Goal: Transaction & Acquisition: Book appointment/travel/reservation

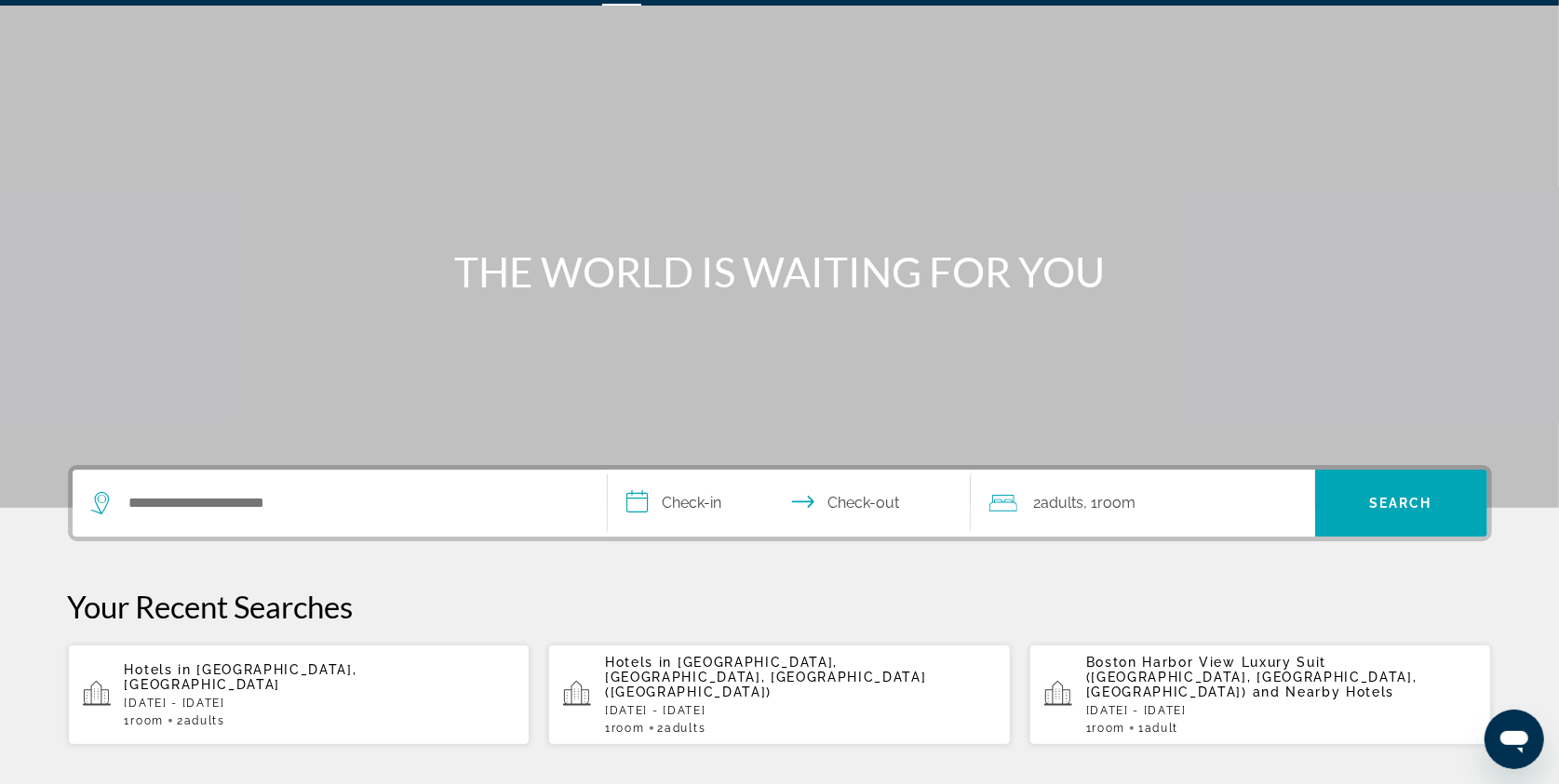
scroll to position [61, 0]
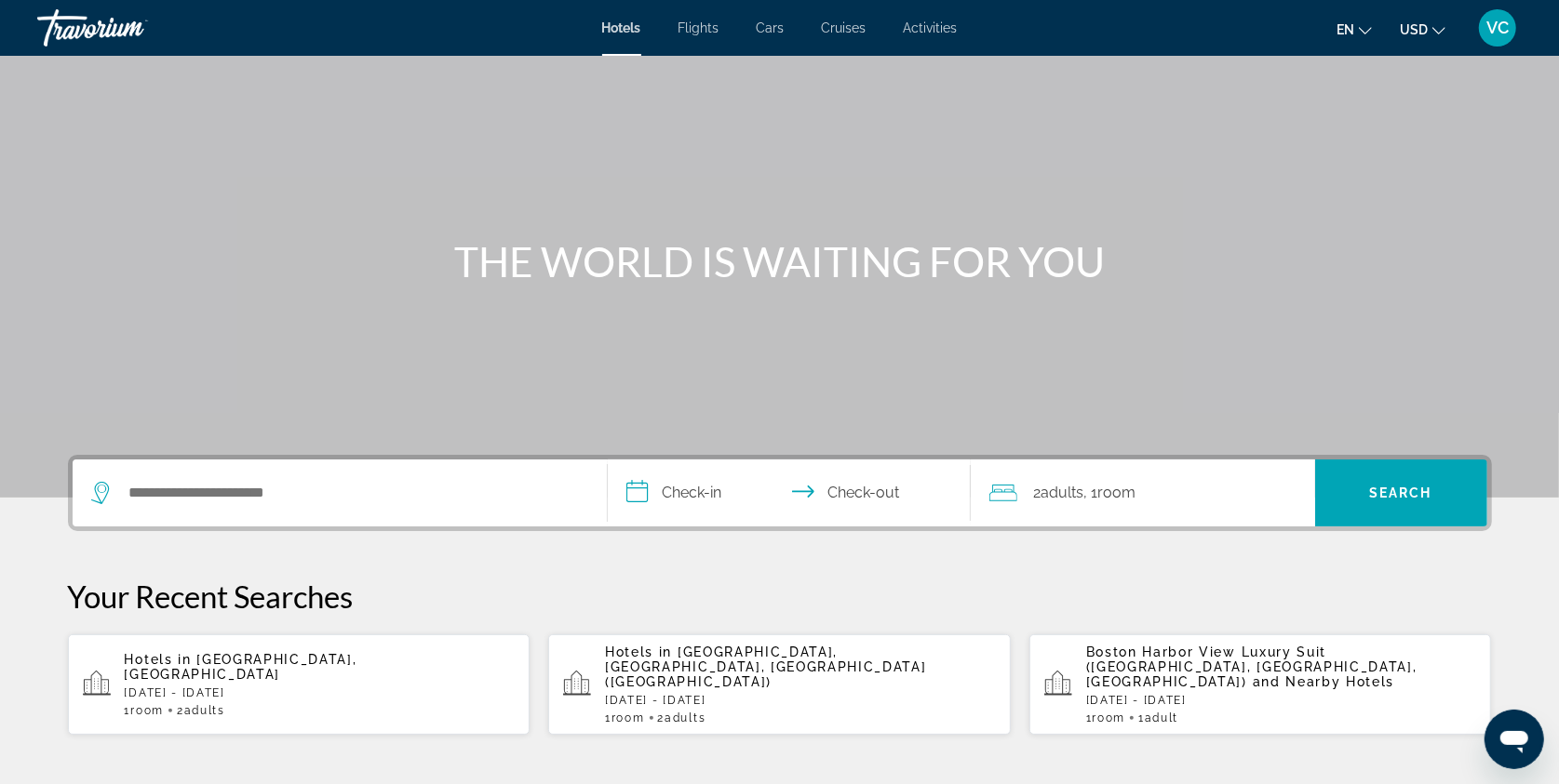
click at [1513, 743] on icon "Open messaging window" at bounding box center [1513, 741] width 28 height 22
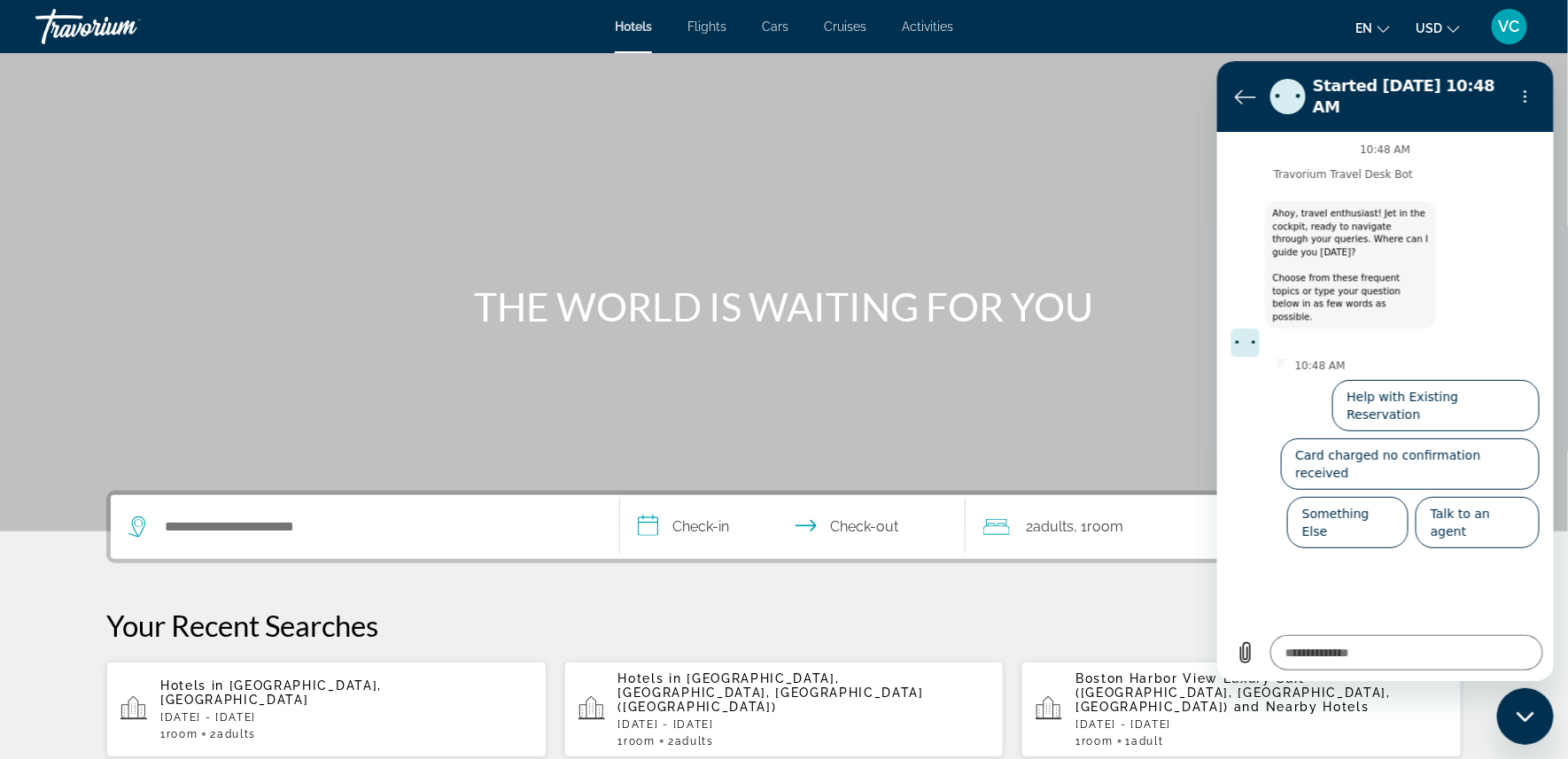
scroll to position [0, 0]
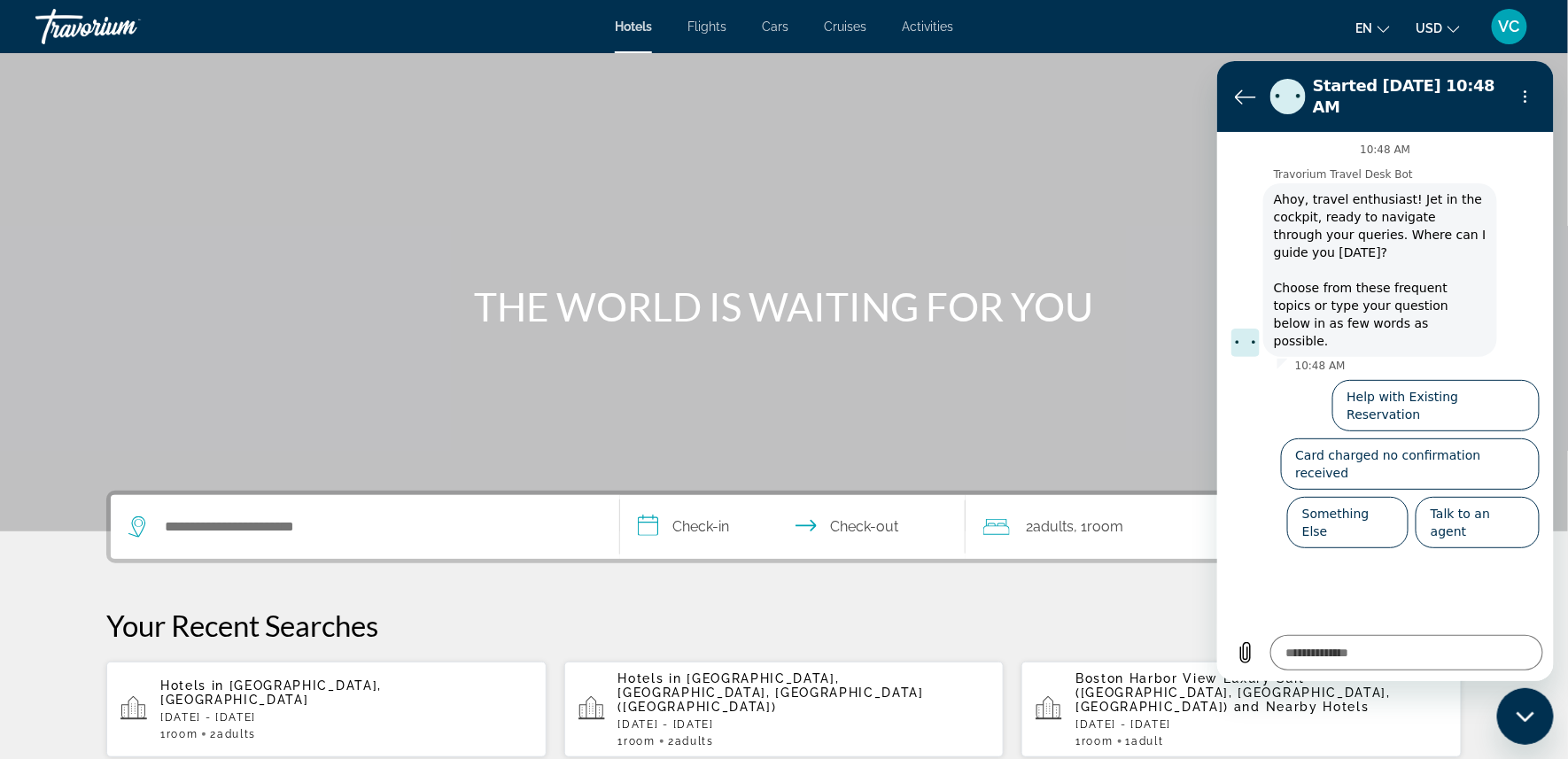
type textarea "*"
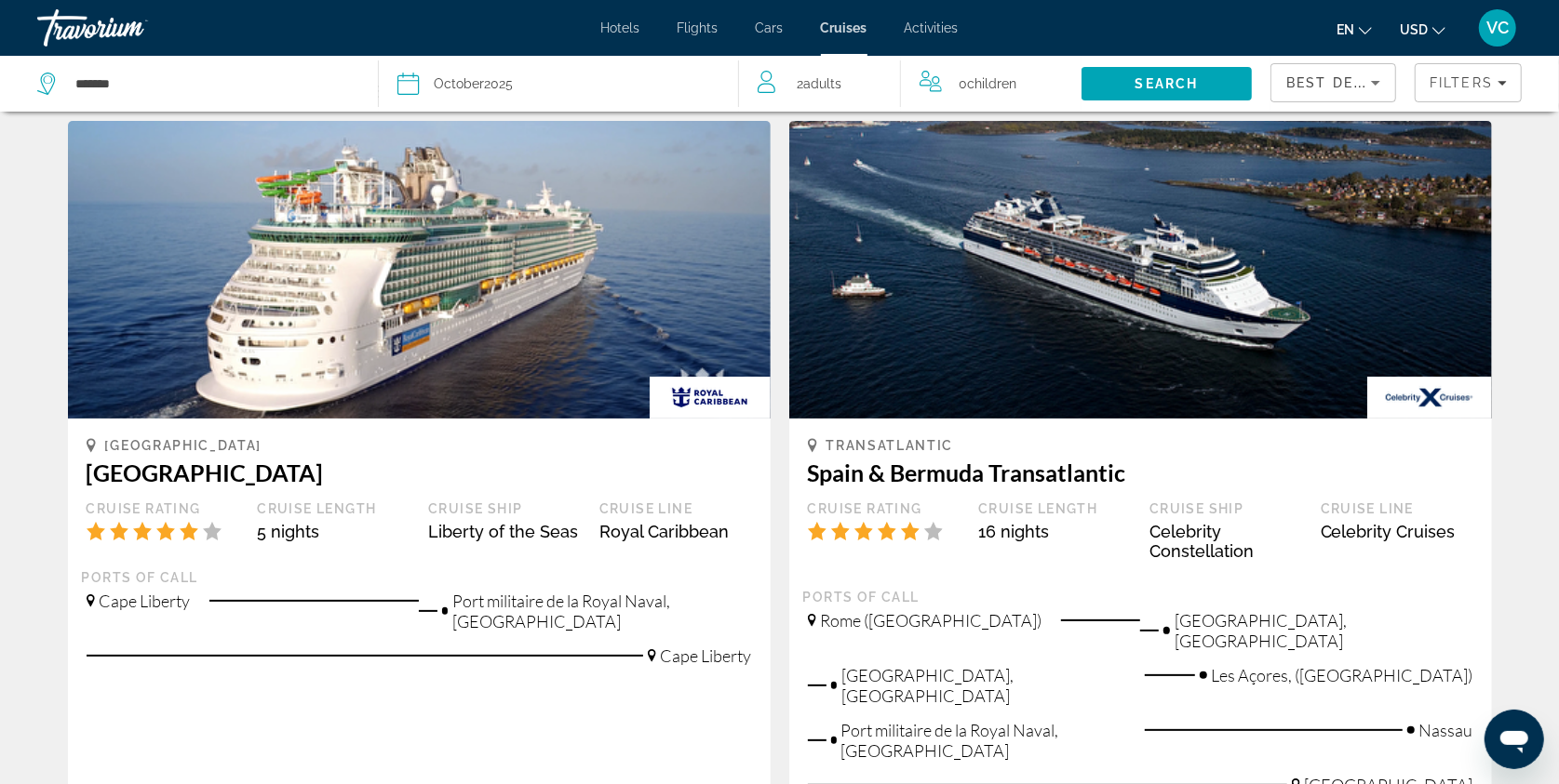
scroll to position [78, 0]
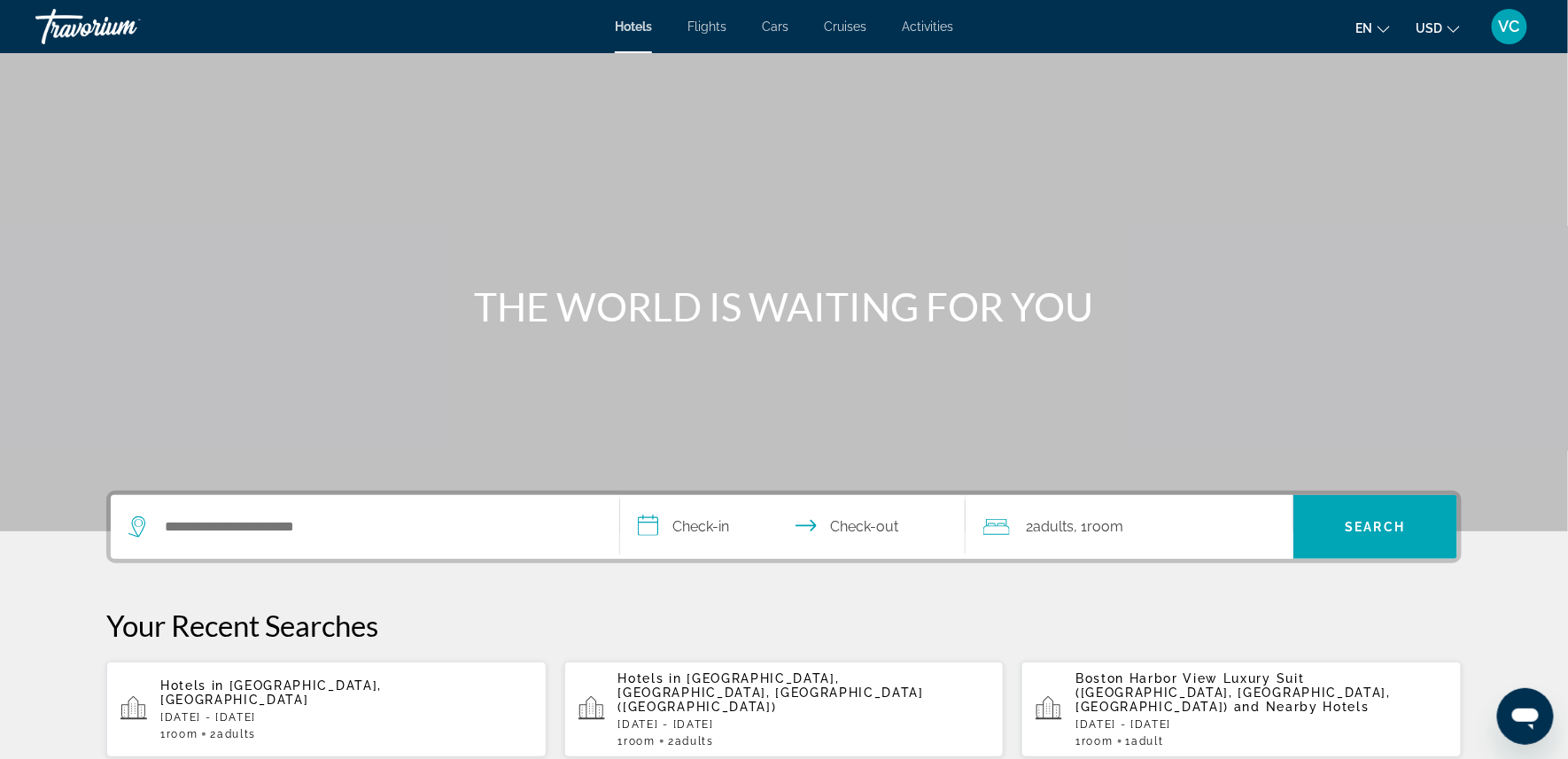
click at [849, 27] on span "Cruises" at bounding box center [845, 26] width 42 height 14
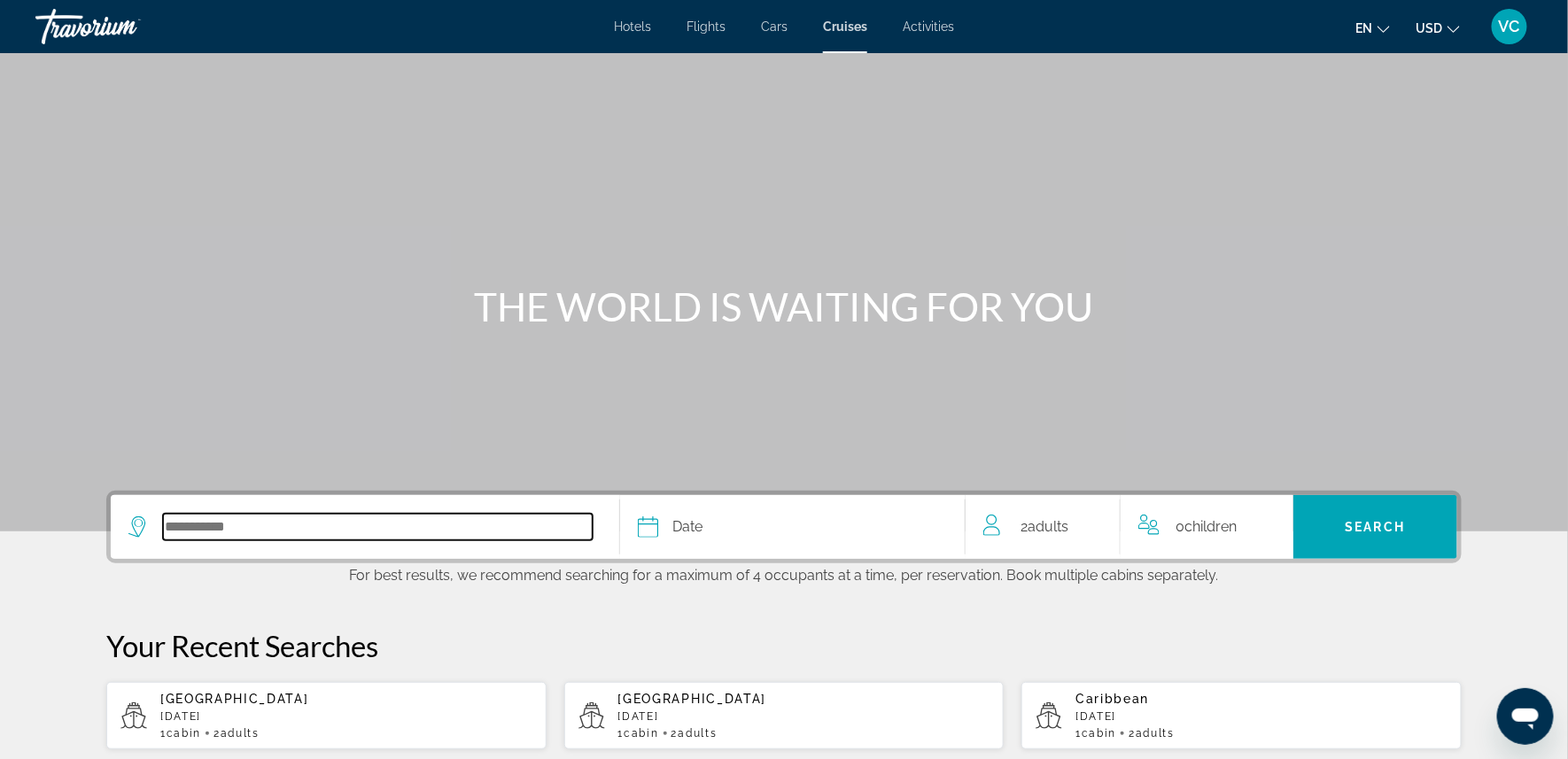
click at [178, 540] on input "Select cruise destination" at bounding box center [378, 526] width 430 height 27
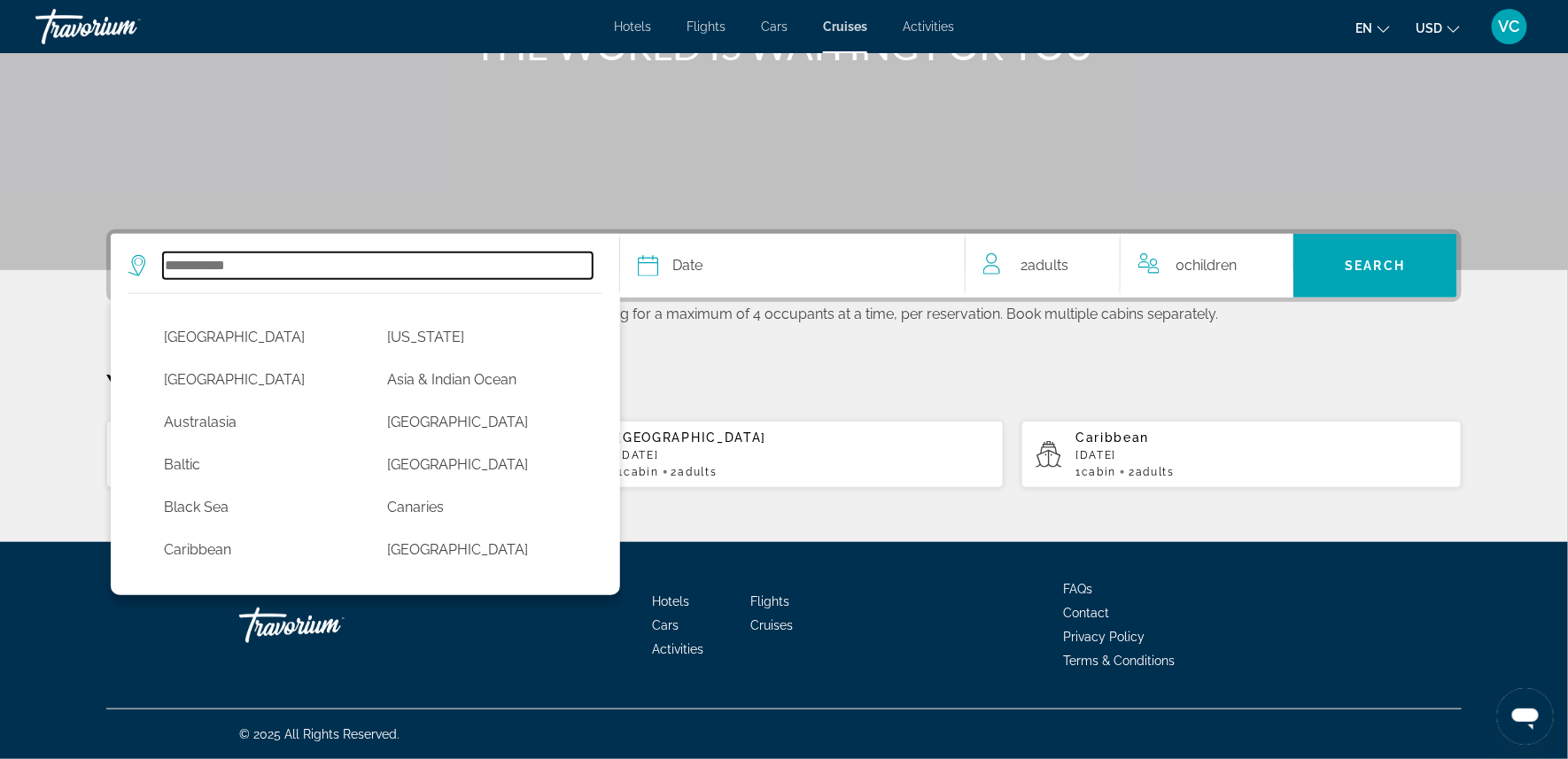
scroll to position [317, 0]
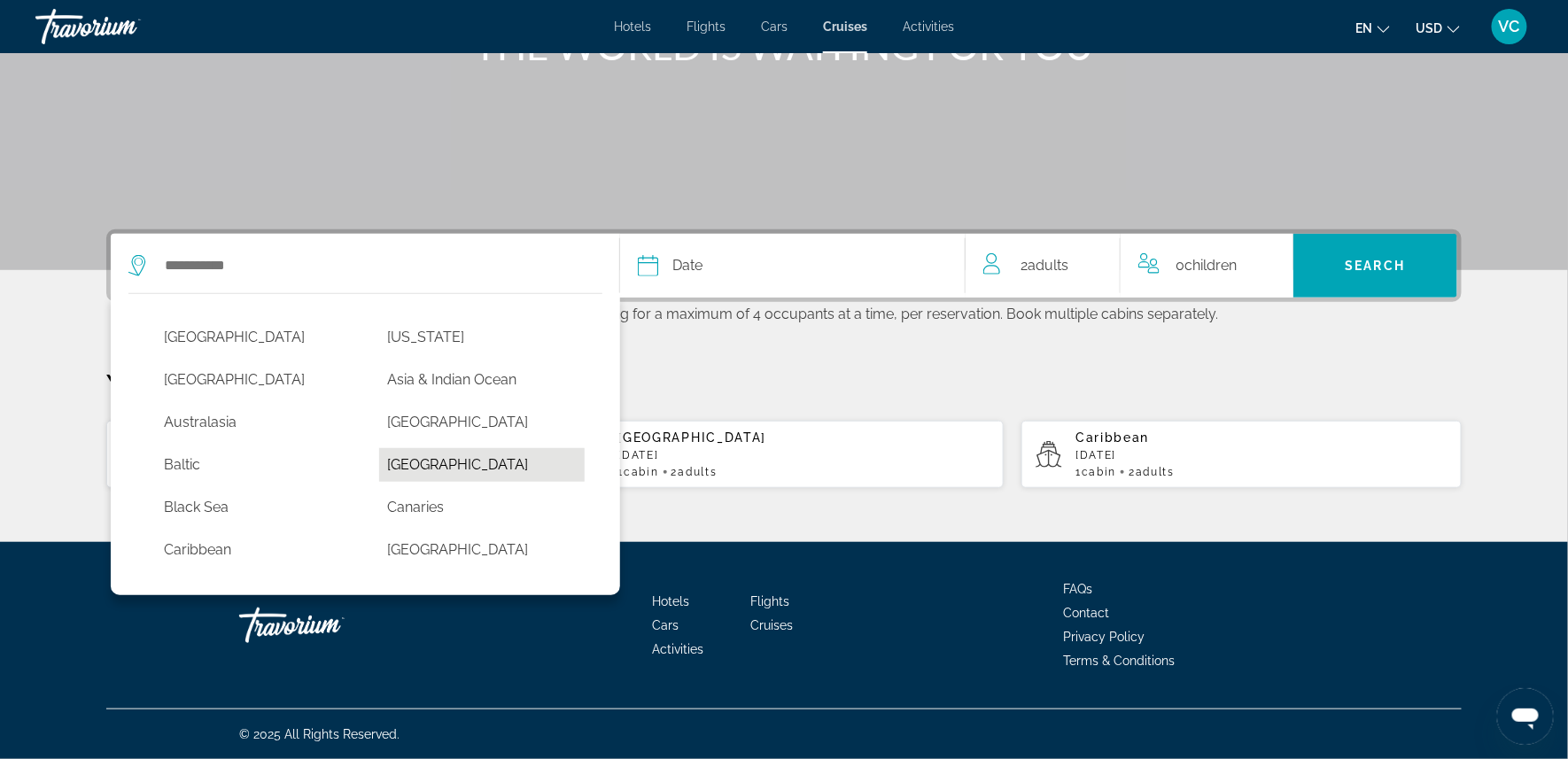
click at [410, 448] on button "Bermuda" at bounding box center [482, 465] width 206 height 34
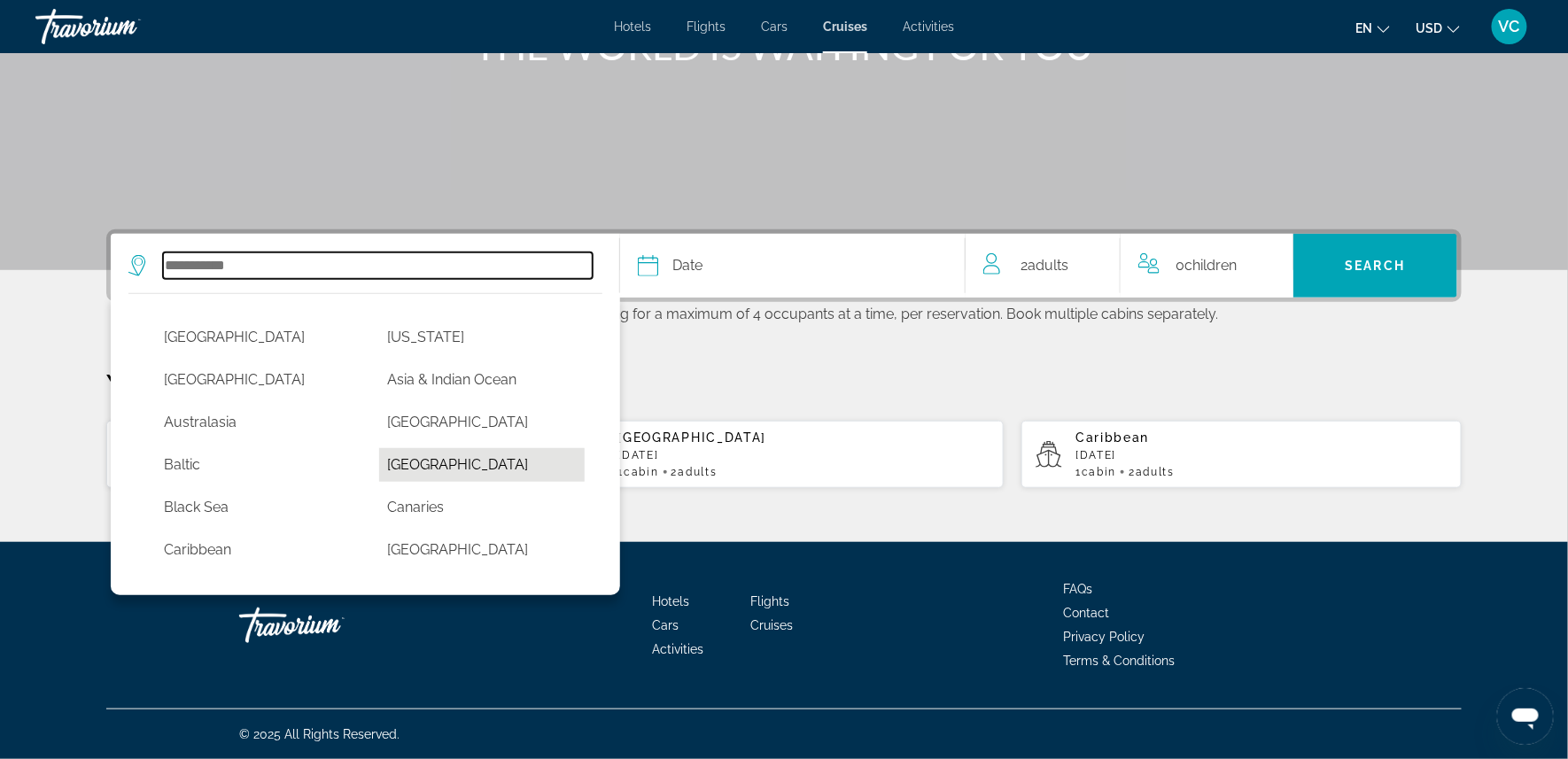
type input "*******"
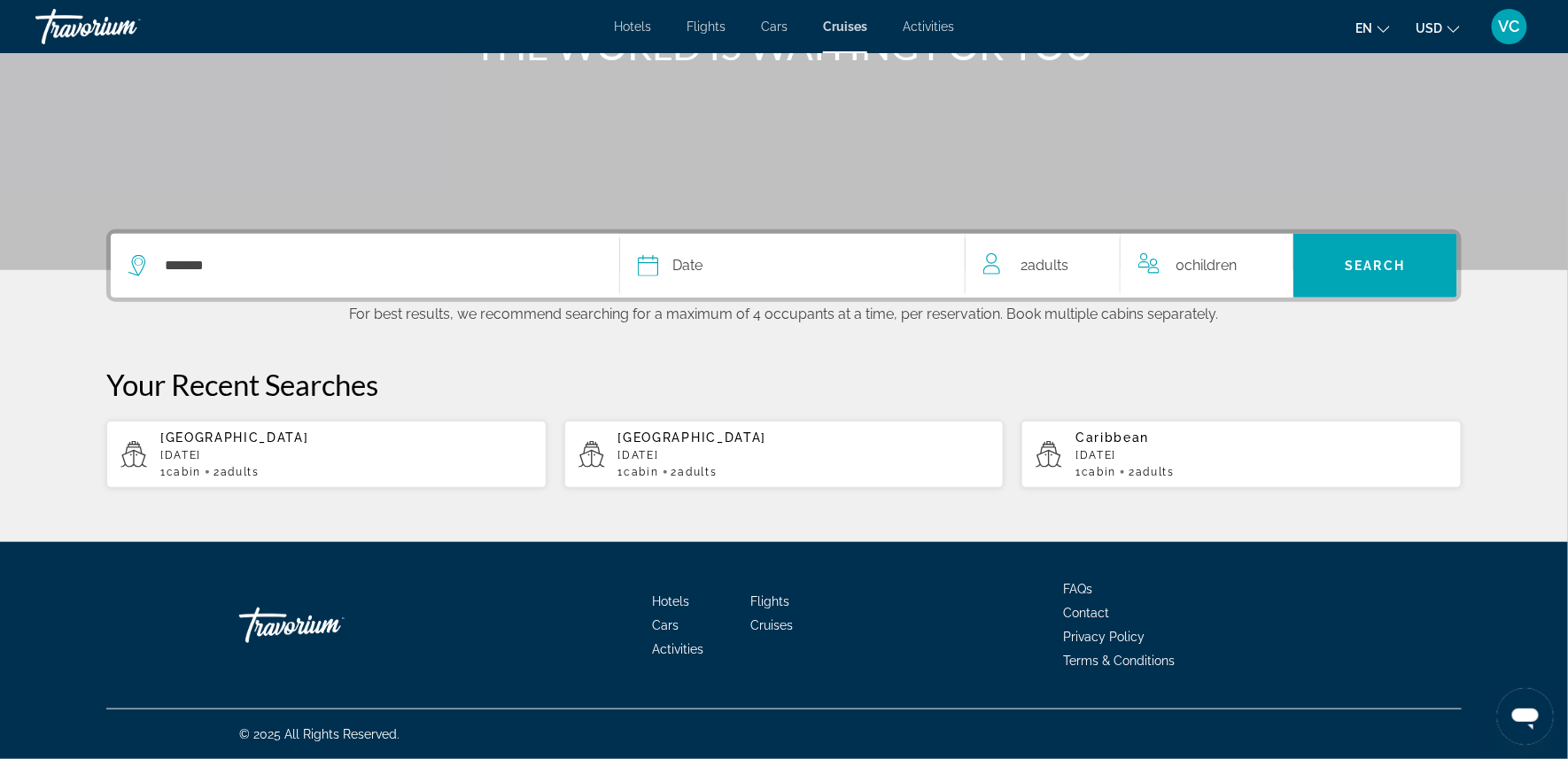
click at [646, 255] on icon "Select cruise date" at bounding box center [648, 265] width 20 height 21
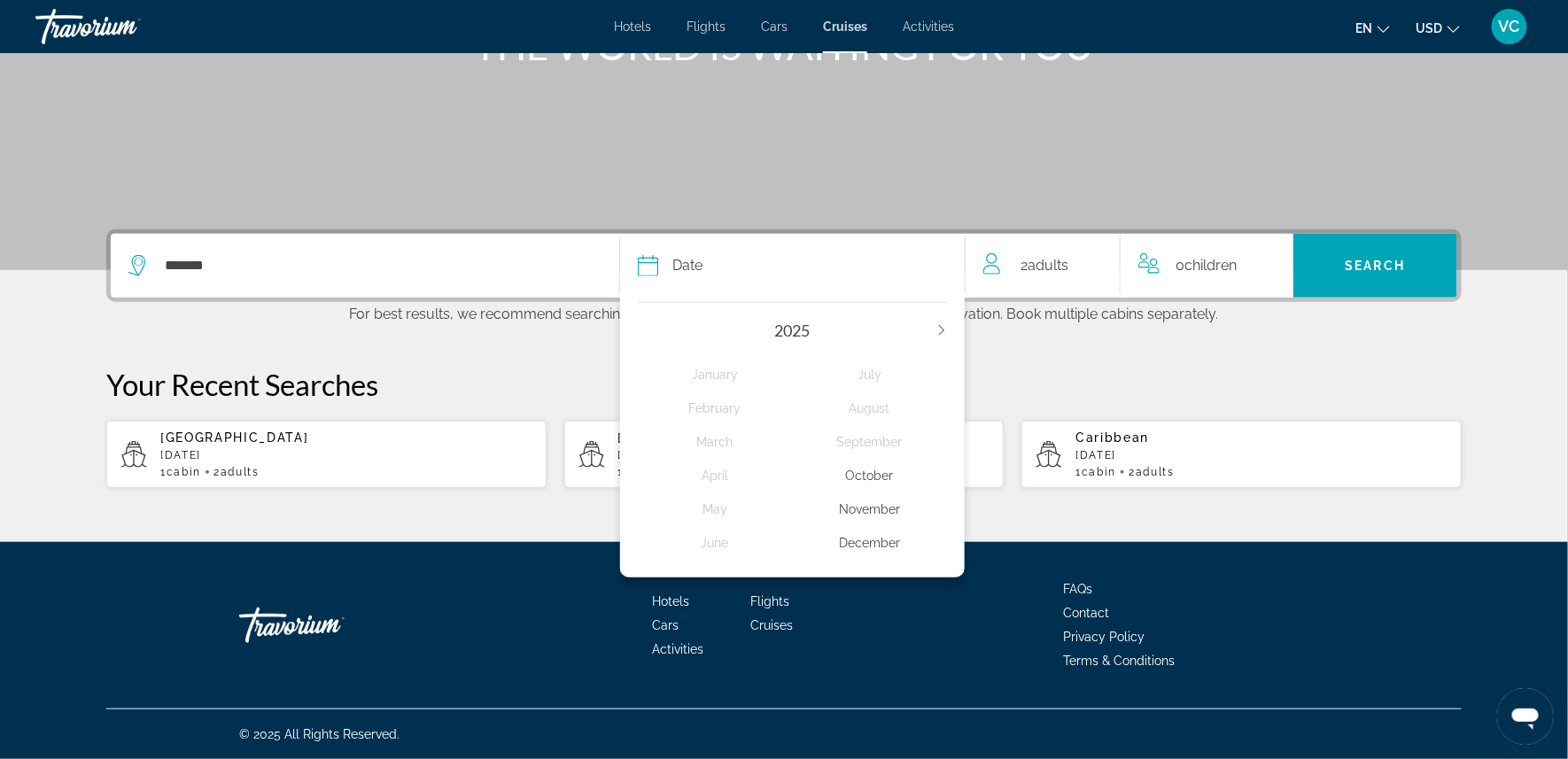
click at [881, 463] on div "October" at bounding box center [870, 475] width 155 height 32
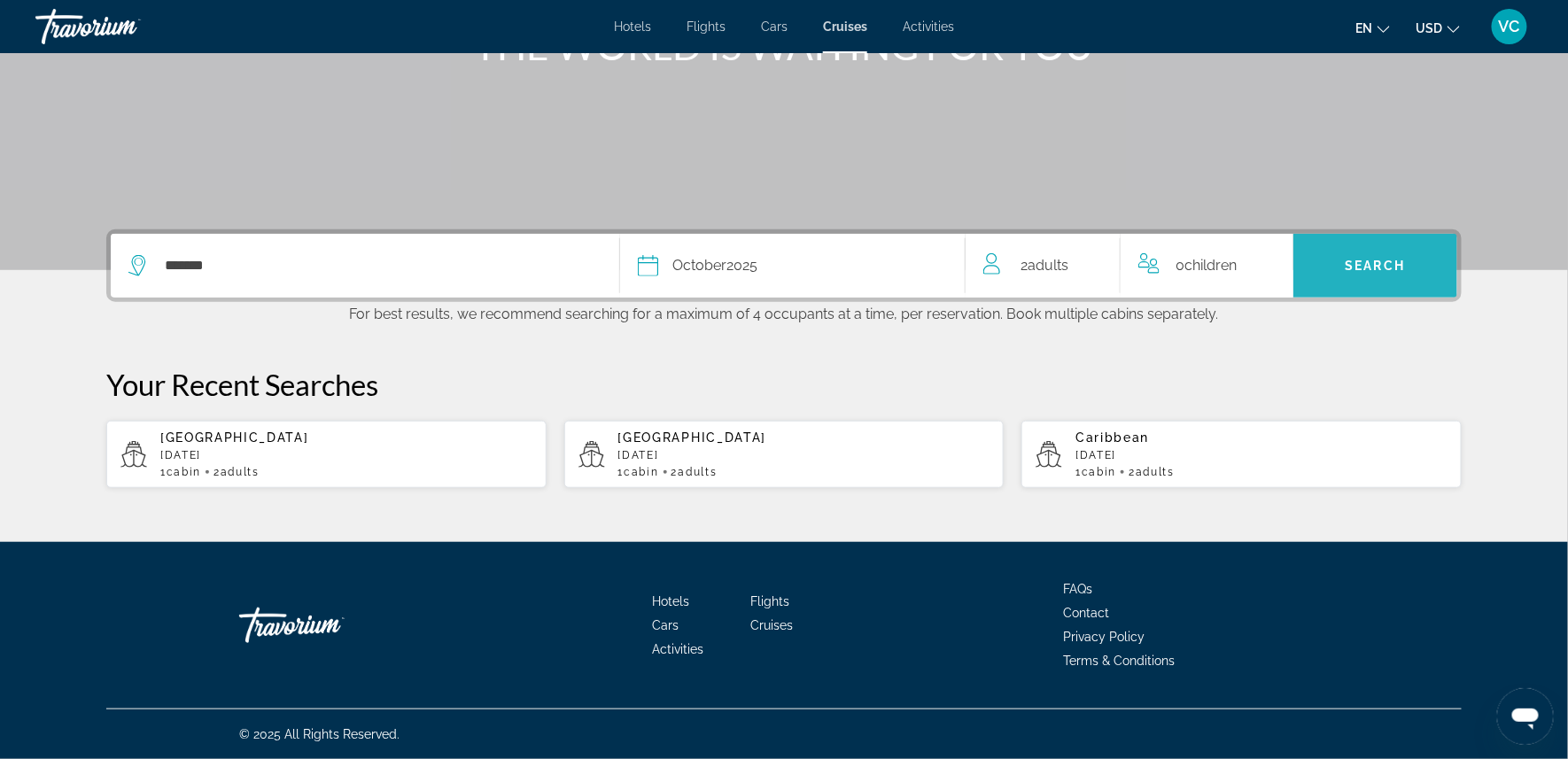
click at [1389, 258] on span "Search" at bounding box center [1376, 265] width 61 height 14
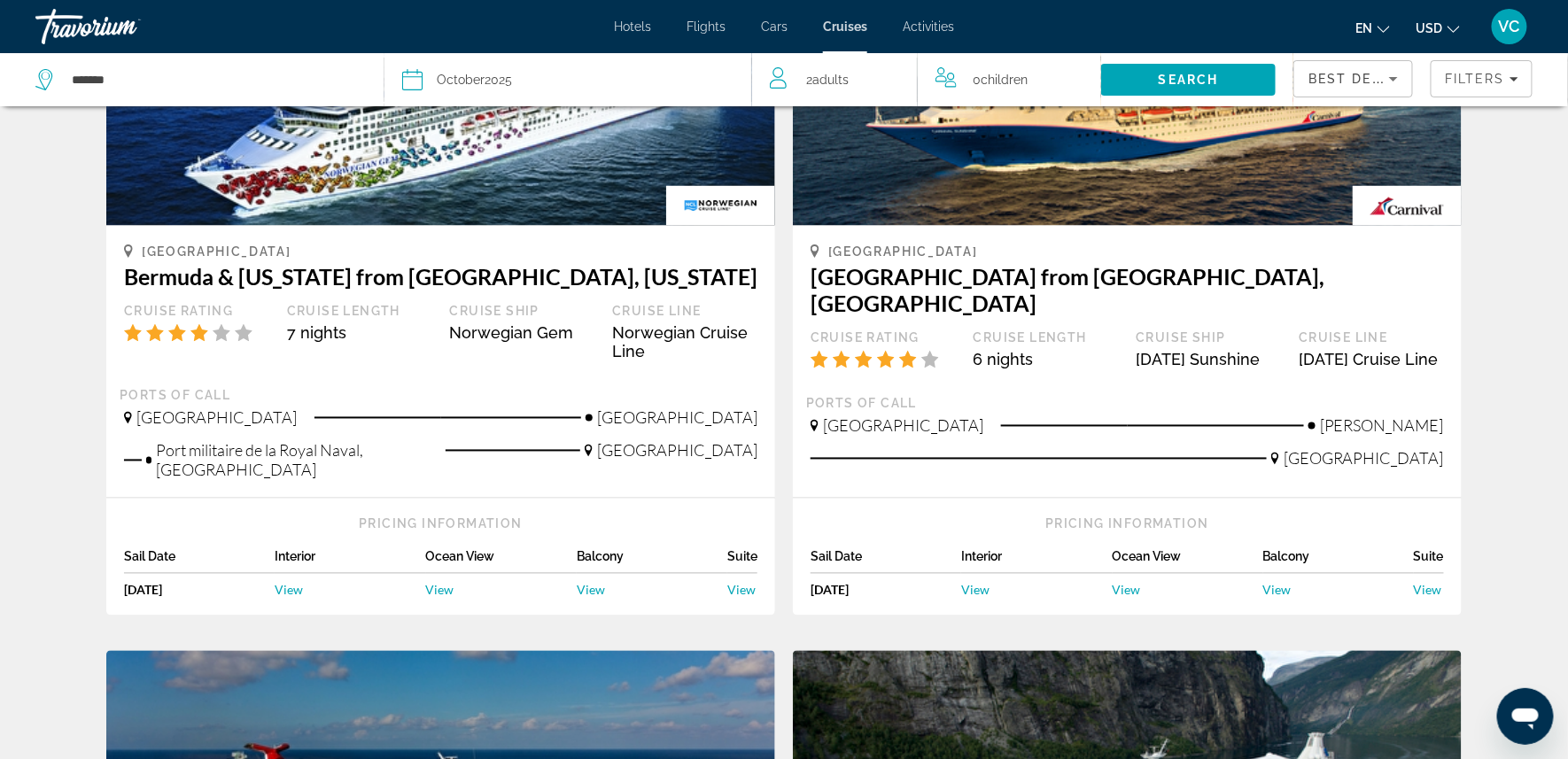
scroll to position [1061, 0]
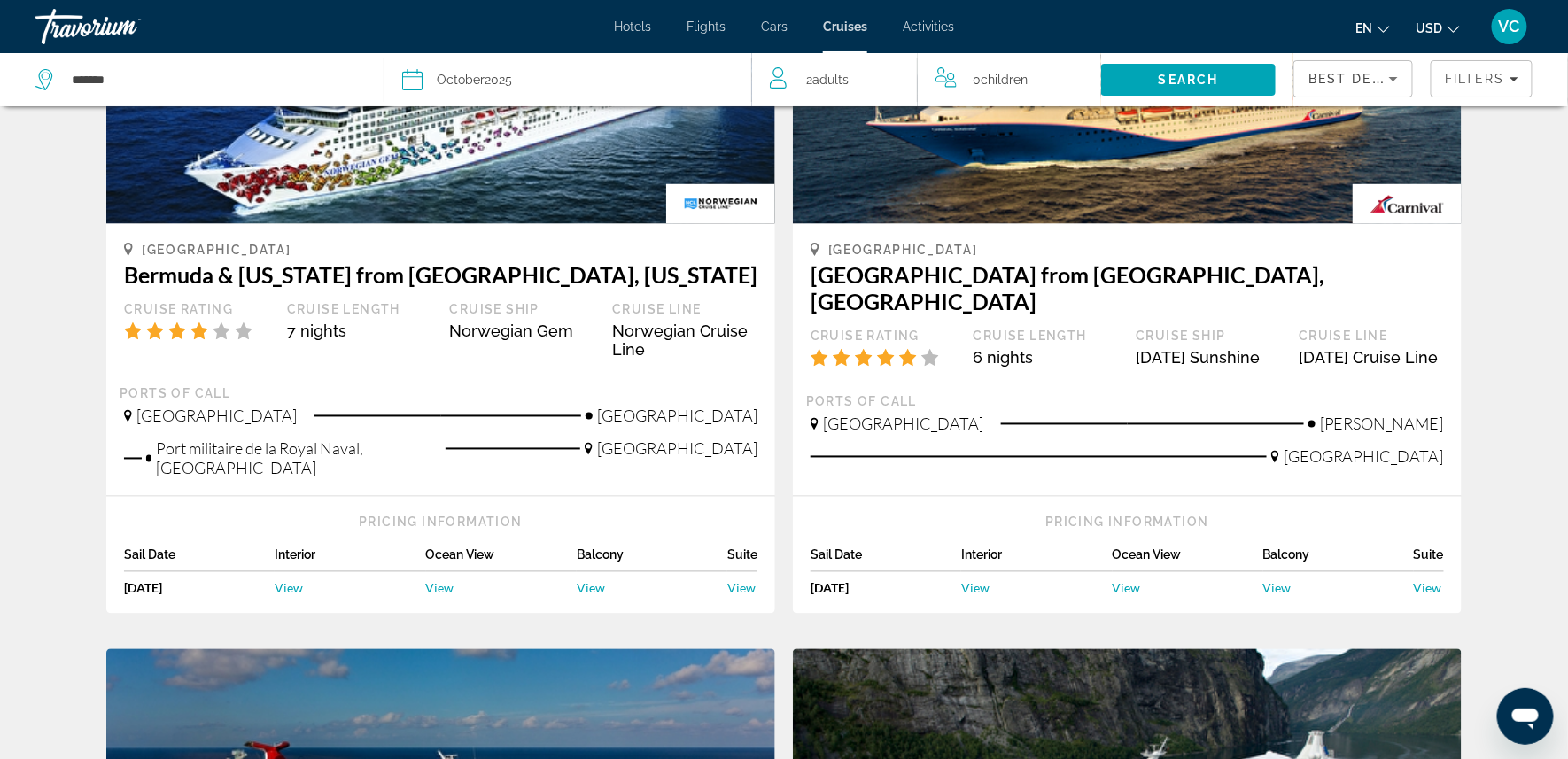
click at [580, 588] on span "View" at bounding box center [591, 588] width 28 height 15
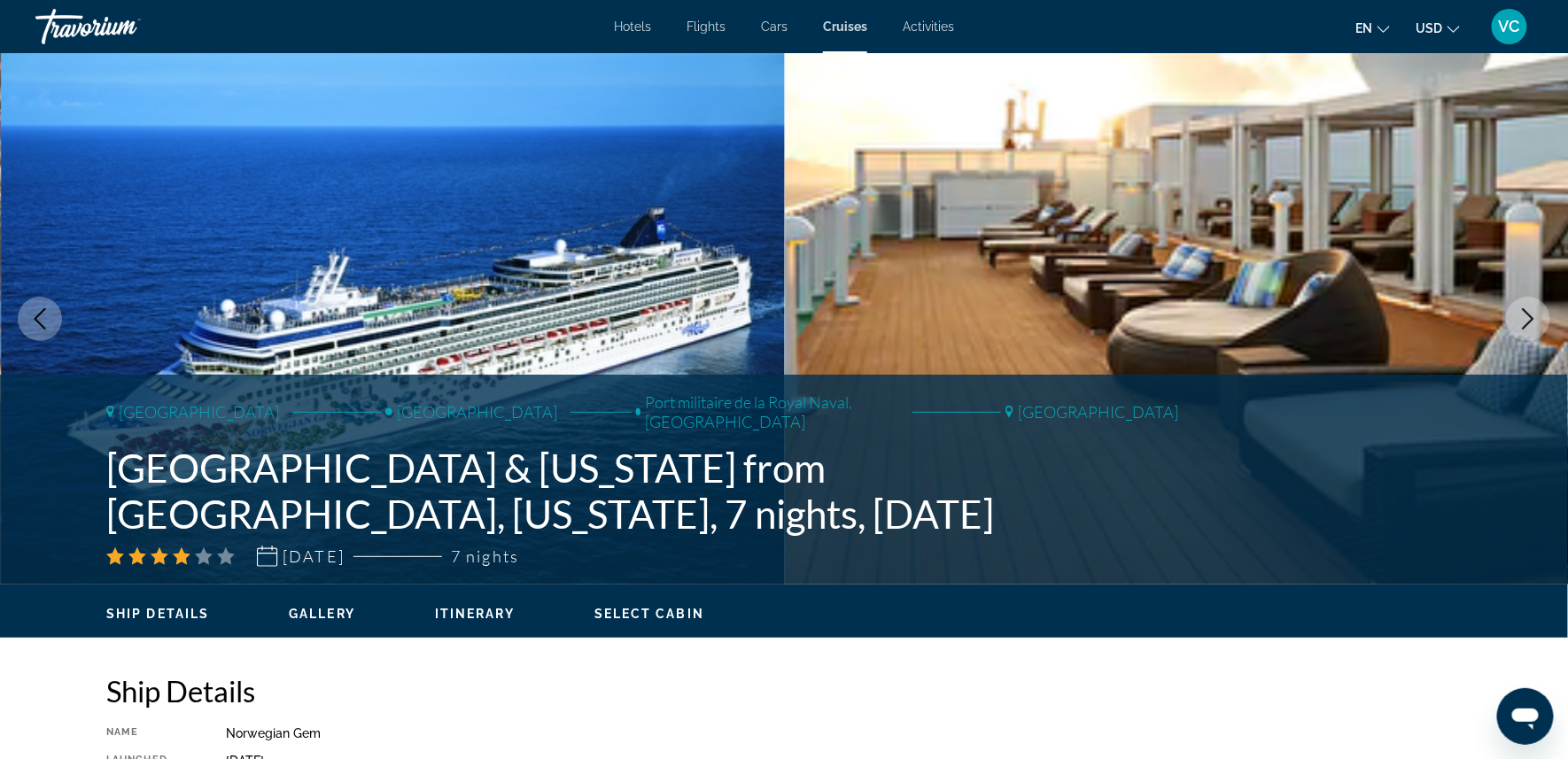
click at [1524, 713] on icon "Open messaging window" at bounding box center [1524, 718] width 27 height 21
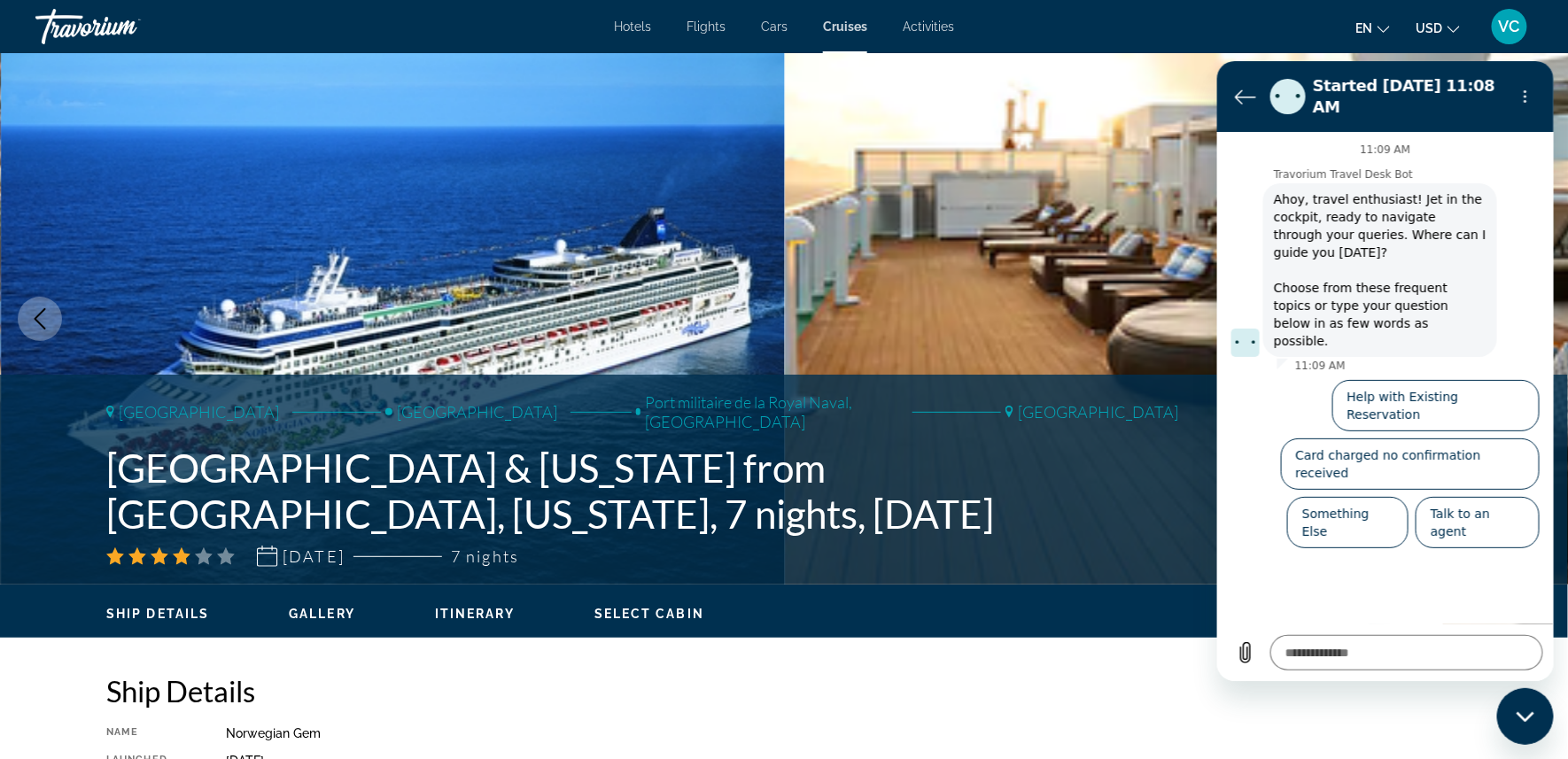
type textarea "*"
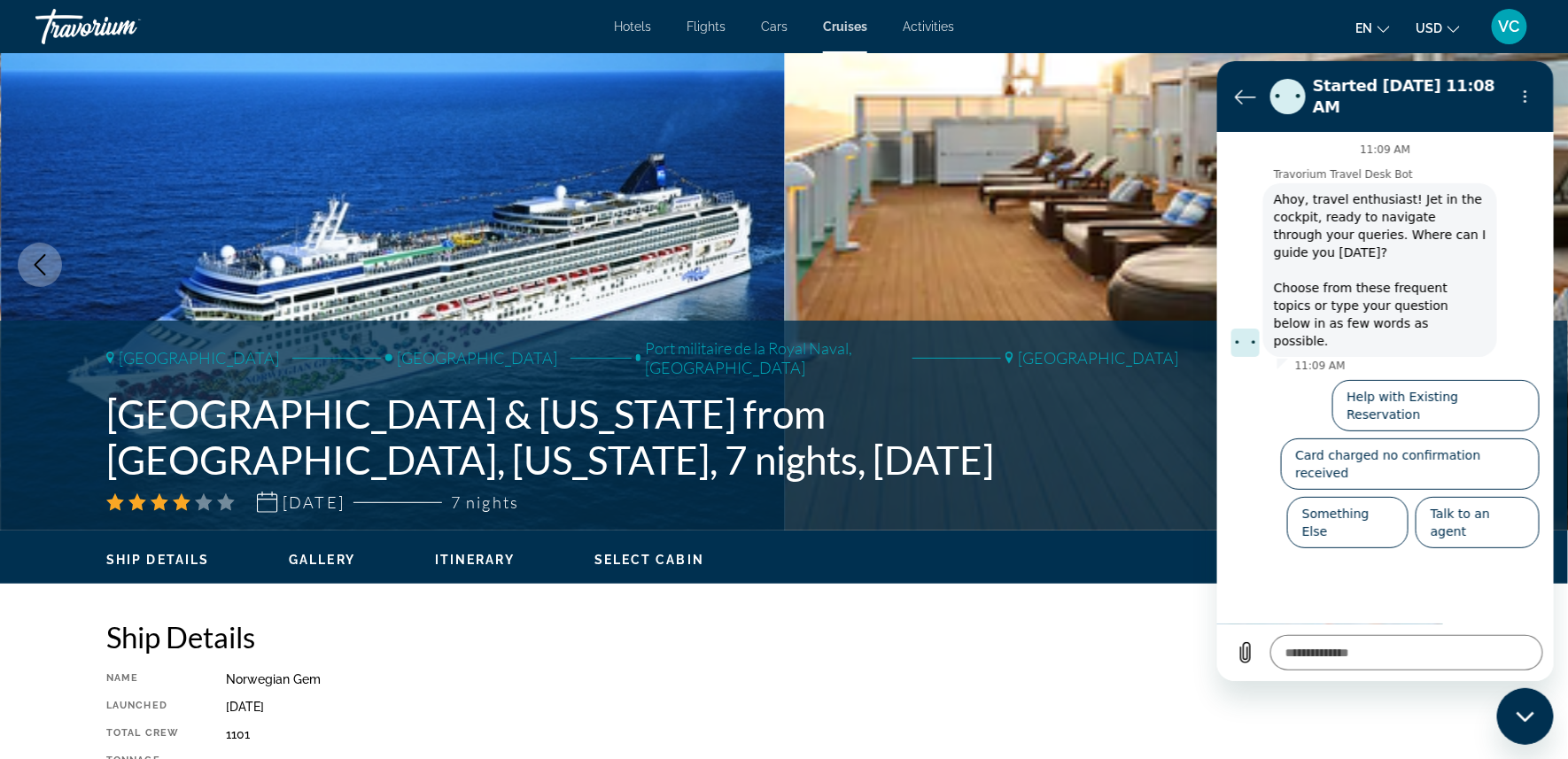
scroll to position [54, 0]
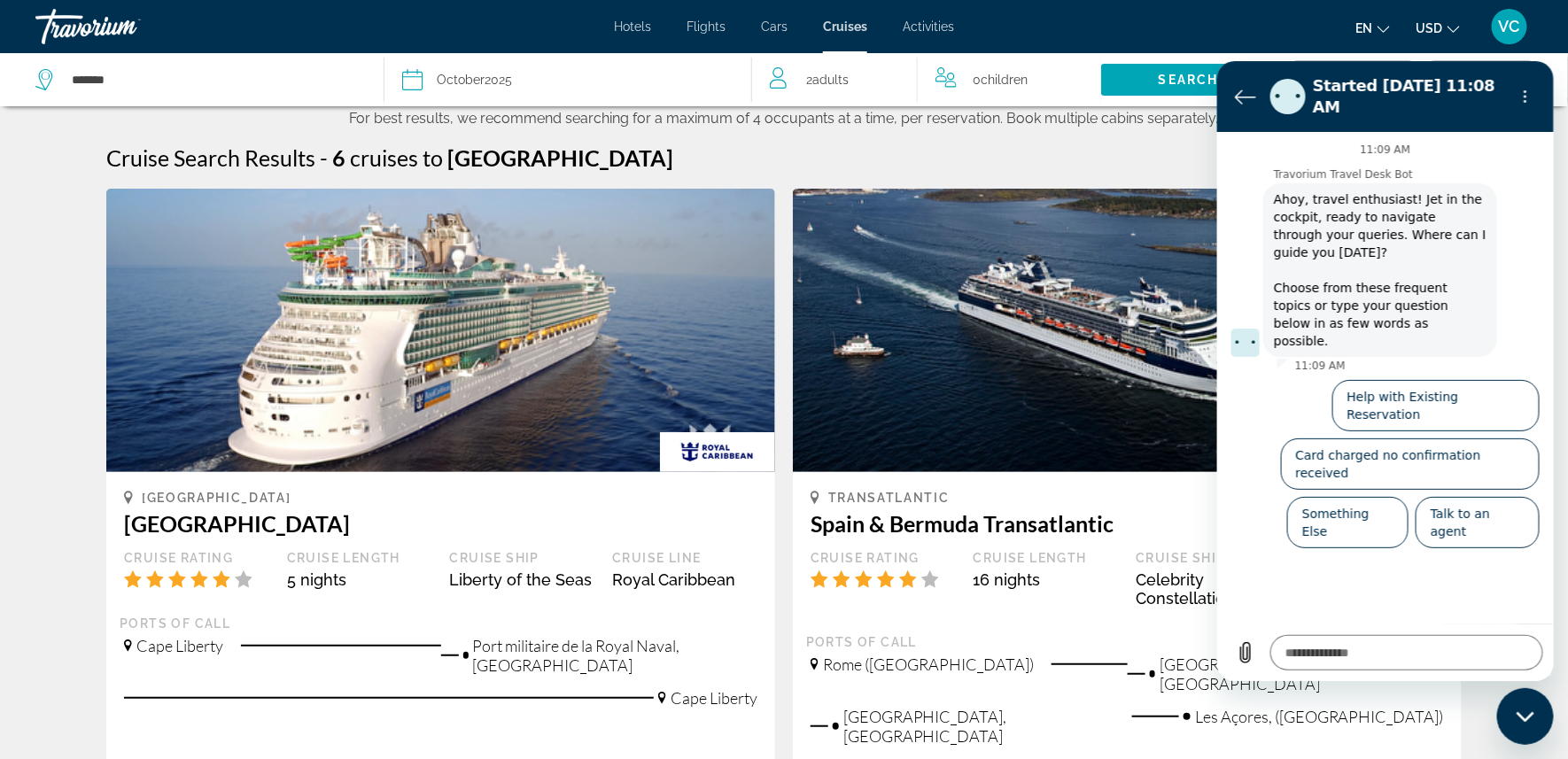
click at [105, 25] on div "Travorium" at bounding box center [124, 27] width 177 height 46
